Goal: Find specific page/section: Find specific page/section

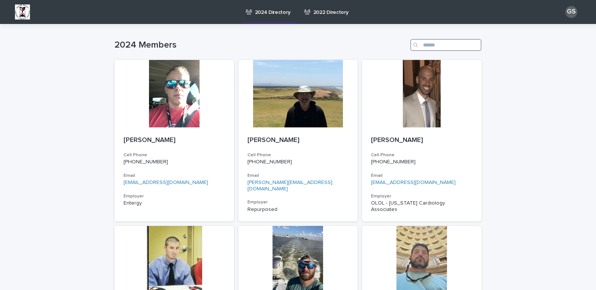
click at [423, 45] on input "Search" at bounding box center [445, 45] width 71 height 12
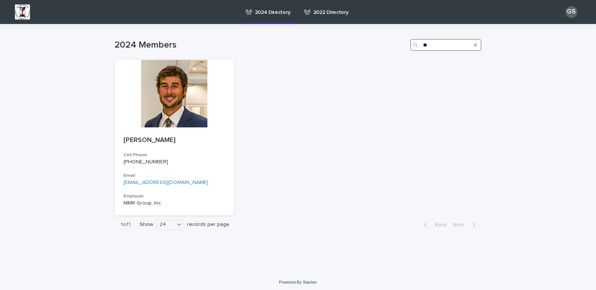
type input "*"
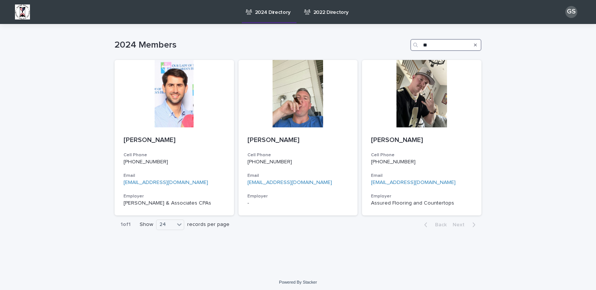
type input "*"
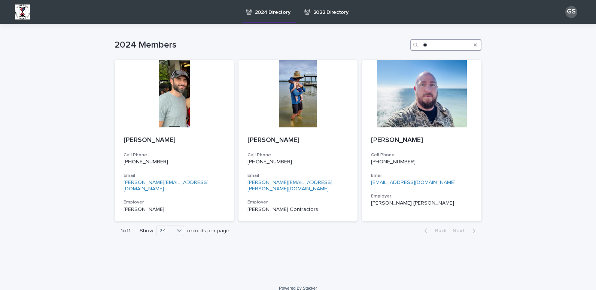
type input "*"
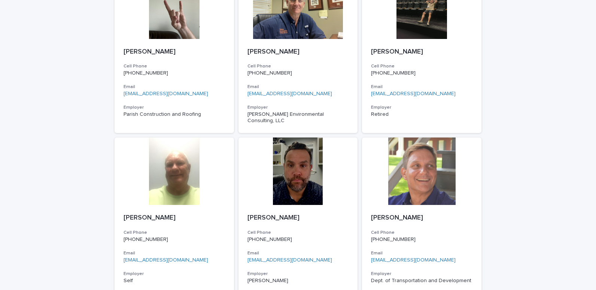
scroll to position [1080, 0]
